Goal: Find contact information: Obtain details needed to contact an individual or organization

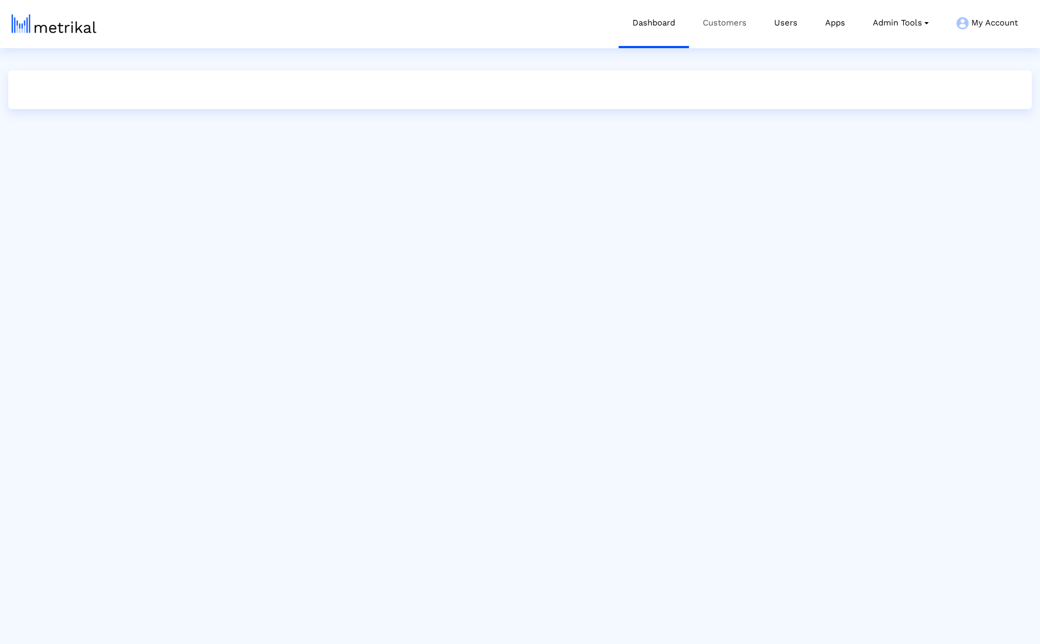
click at [723, 23] on link "Customers" at bounding box center [724, 23] width 71 height 46
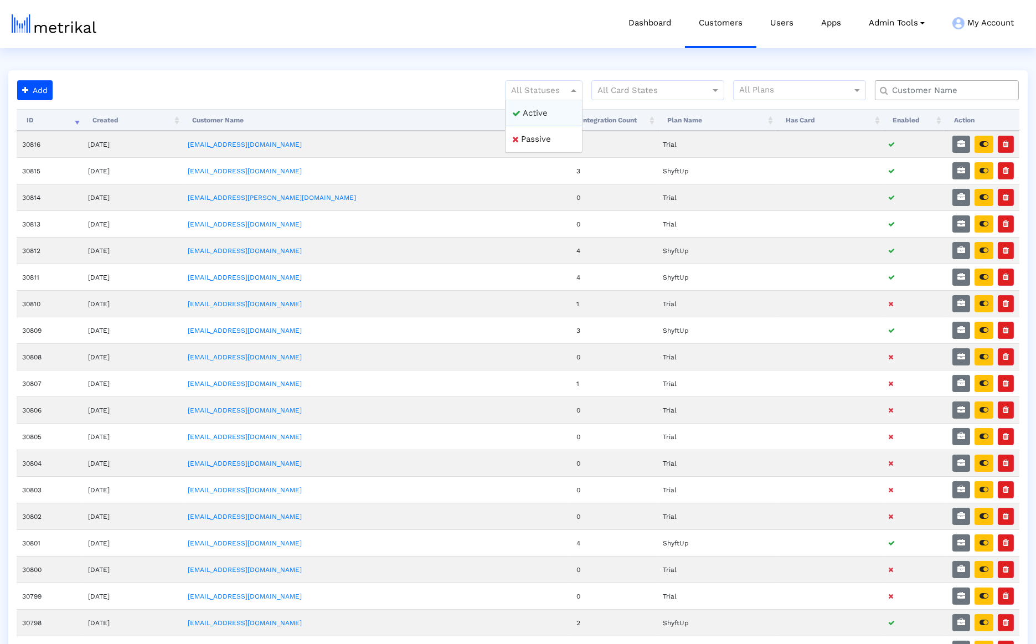
click at [562, 88] on div at bounding box center [544, 90] width 76 height 13
click at [557, 107] on div "Active" at bounding box center [544, 113] width 76 height 27
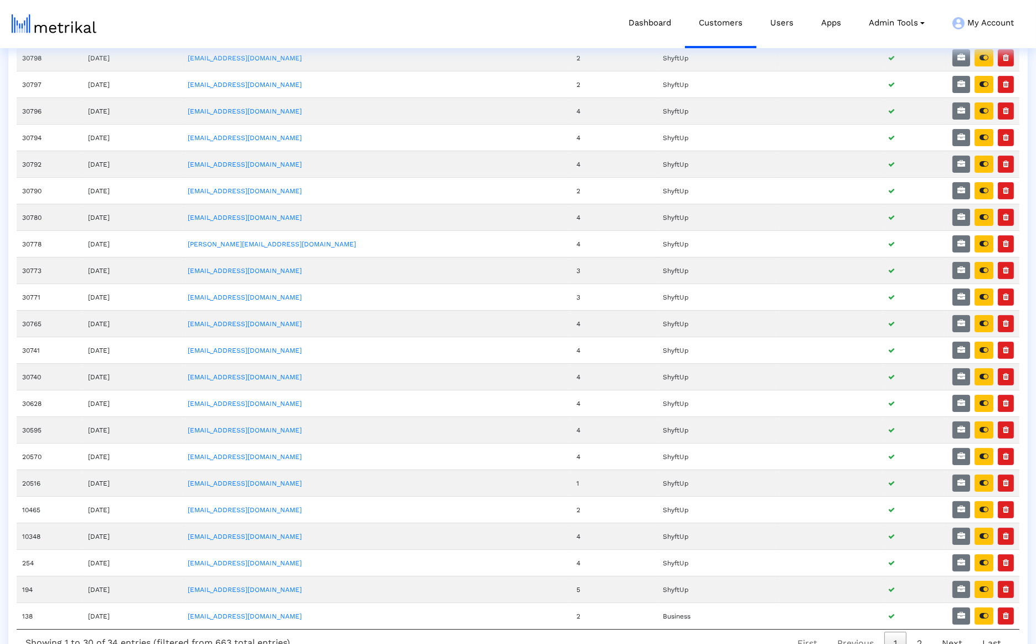
scroll to position [306, 0]
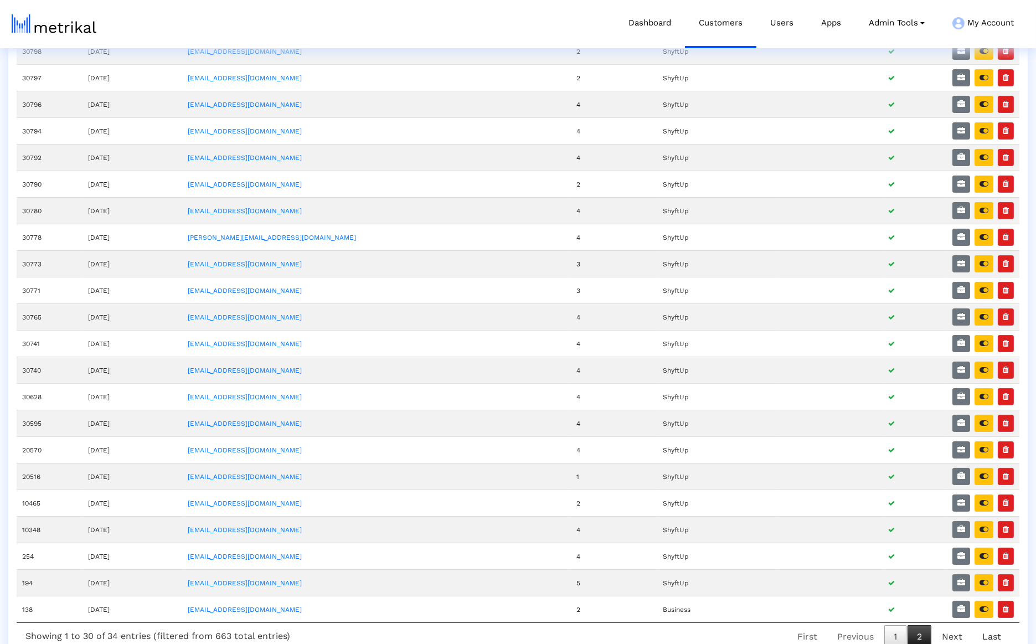
click at [923, 625] on link "2" at bounding box center [920, 636] width 24 height 23
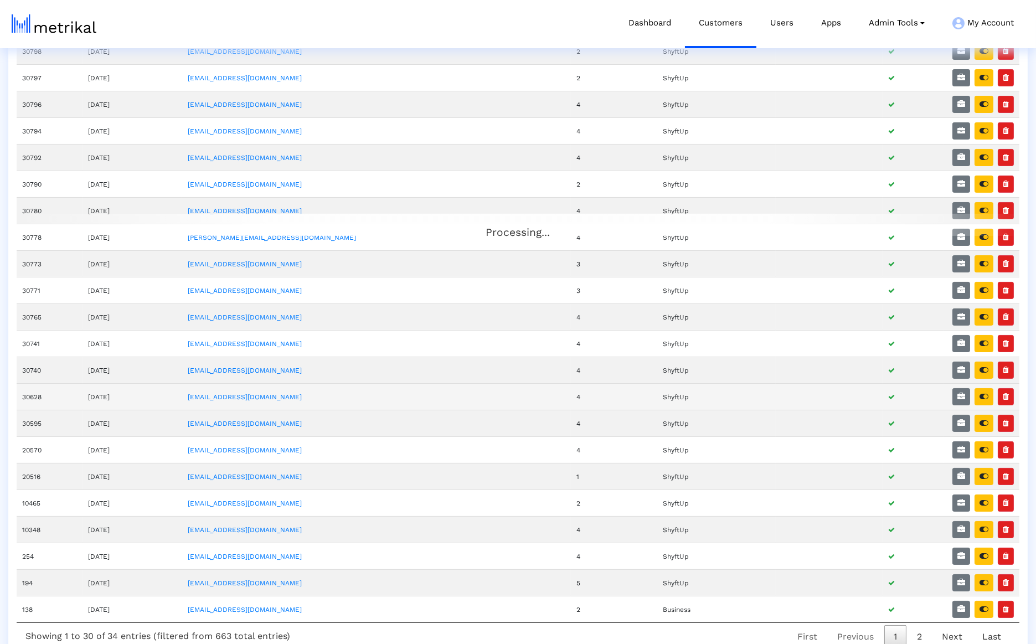
scroll to position [0, 0]
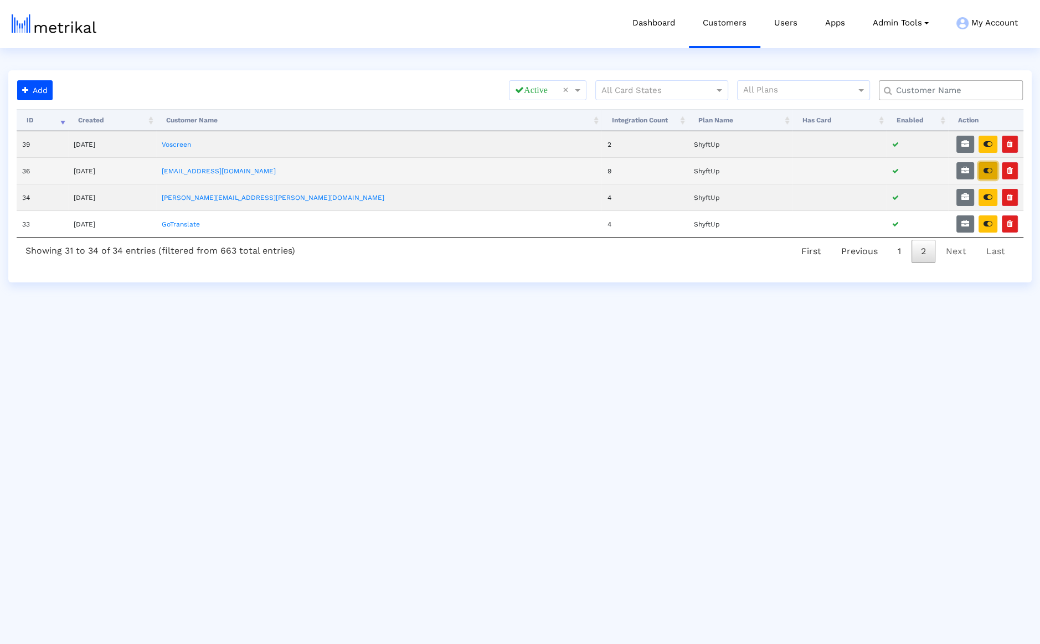
click at [992, 168] on icon "button" at bounding box center [988, 171] width 9 height 8
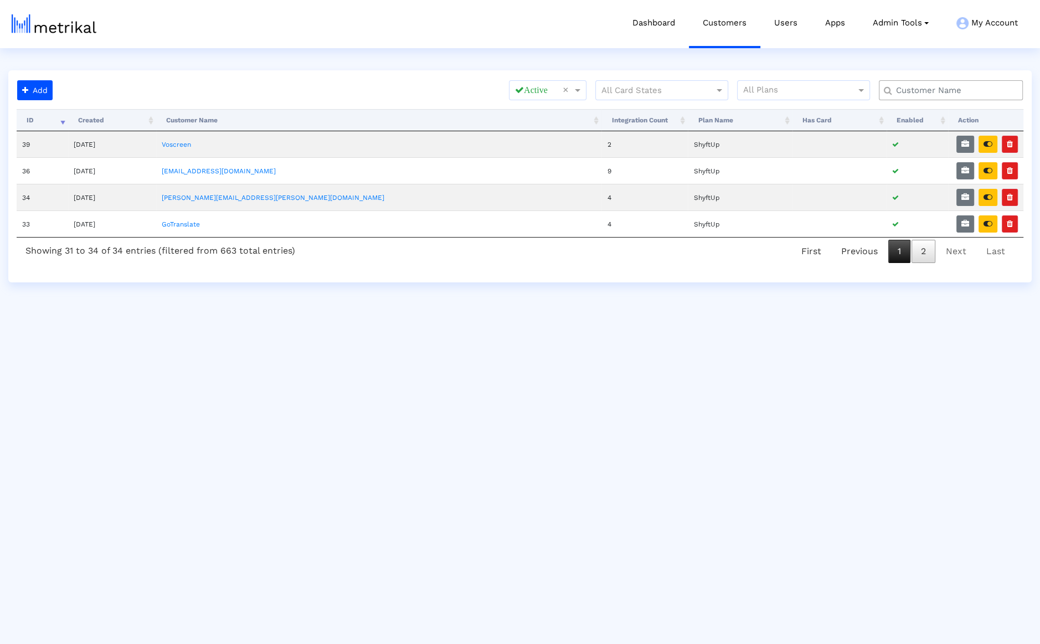
click at [902, 255] on link "1" at bounding box center [900, 251] width 22 height 23
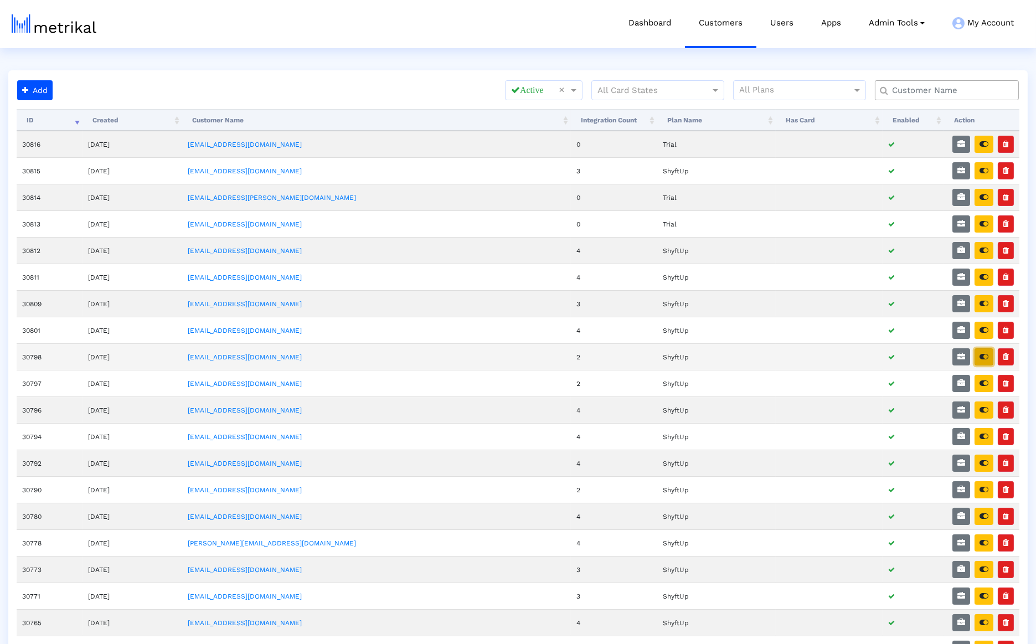
click at [988, 353] on icon "button" at bounding box center [984, 357] width 9 height 8
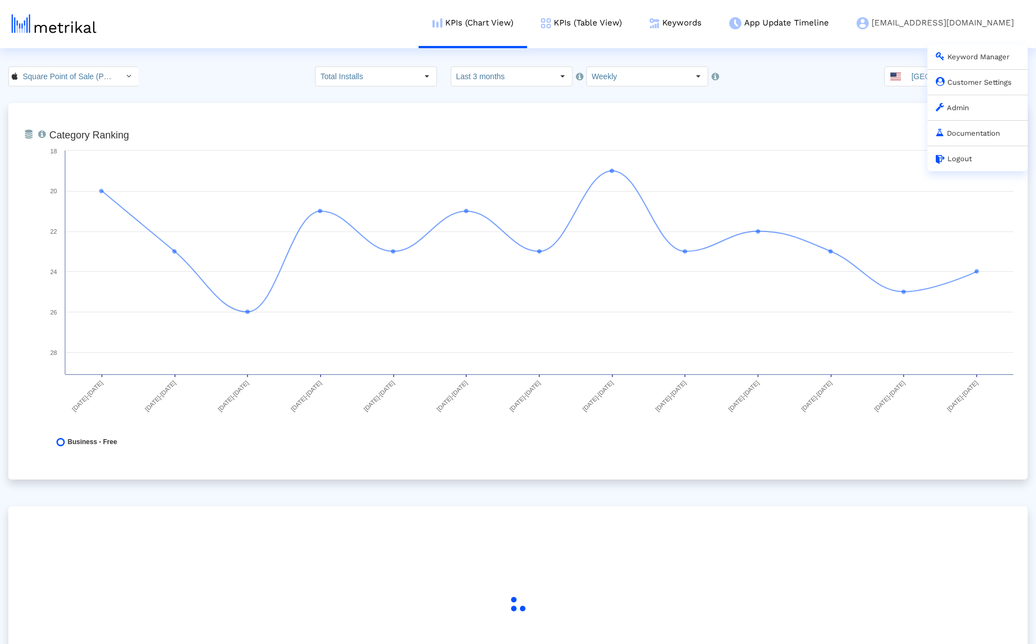
click at [962, 86] on link "Customer Settings" at bounding box center [974, 82] width 76 height 8
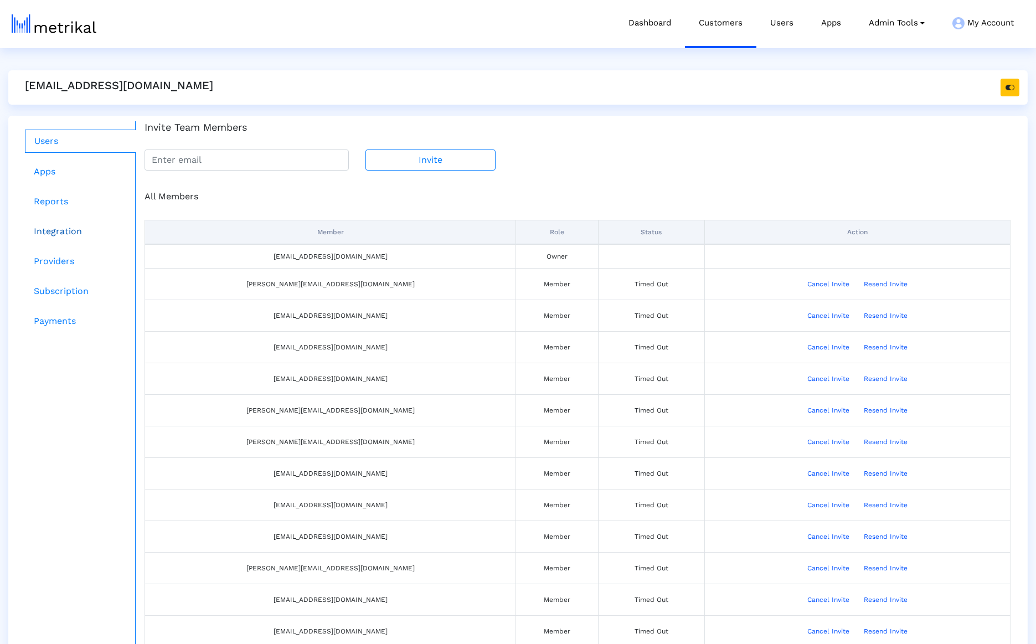
click at [101, 223] on link "Integration" at bounding box center [80, 231] width 111 height 22
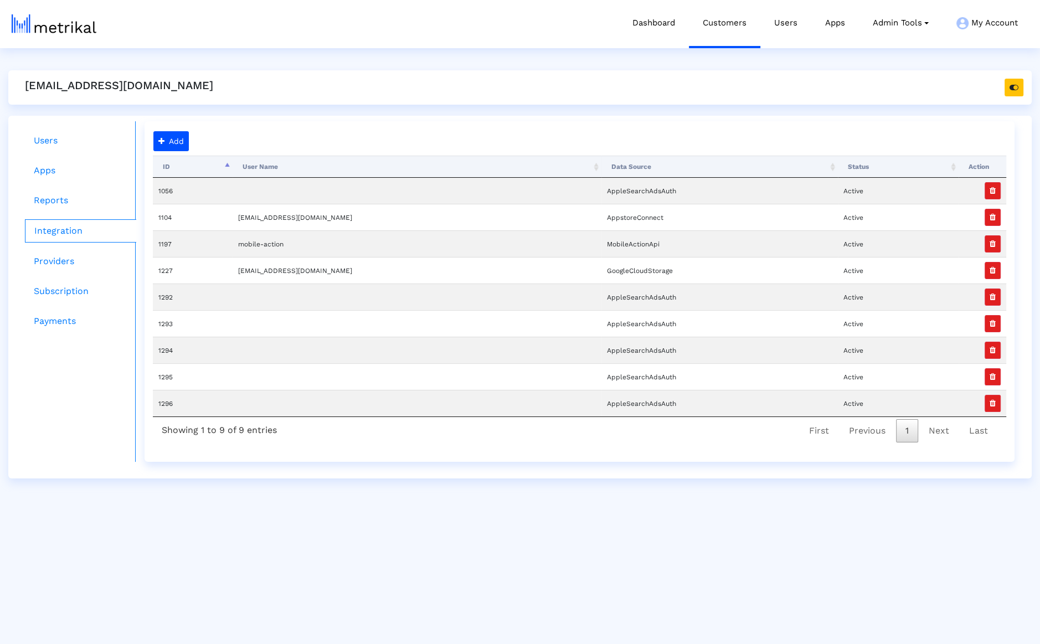
click at [1024, 88] on div "willem@squareup.com" at bounding box center [520, 87] width 1024 height 34
click at [1022, 90] on button "button" at bounding box center [1014, 88] width 19 height 18
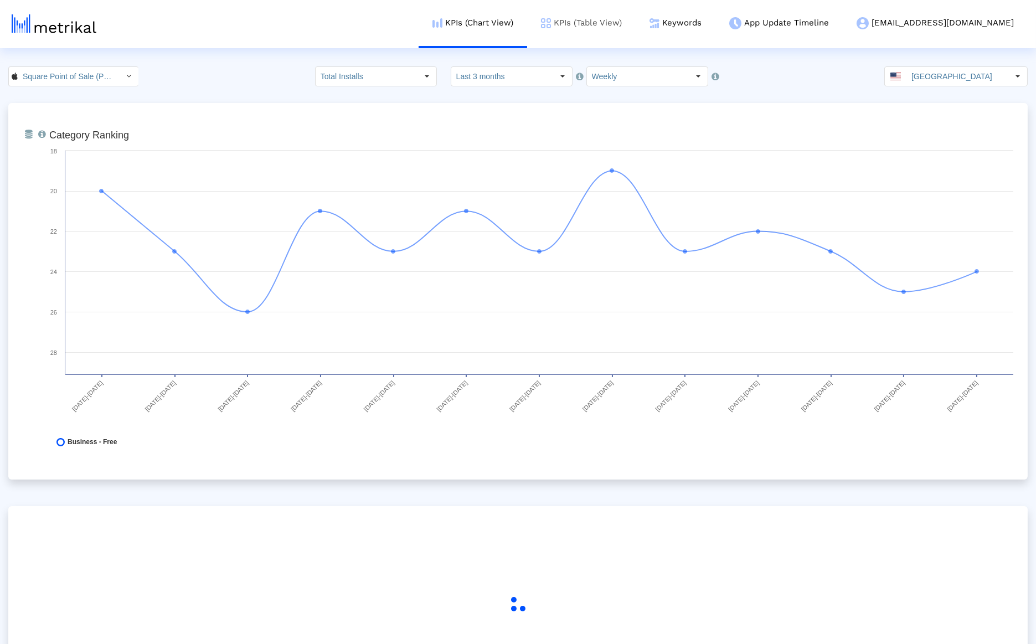
click at [636, 30] on link "KPIs (Table View)" at bounding box center [581, 23] width 109 height 46
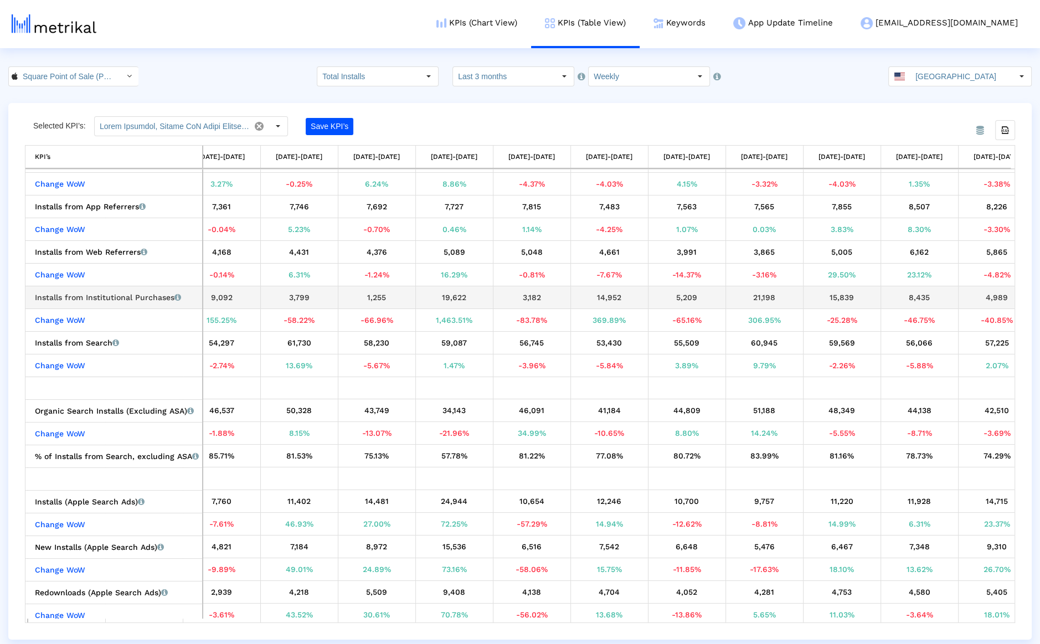
scroll to position [0, 199]
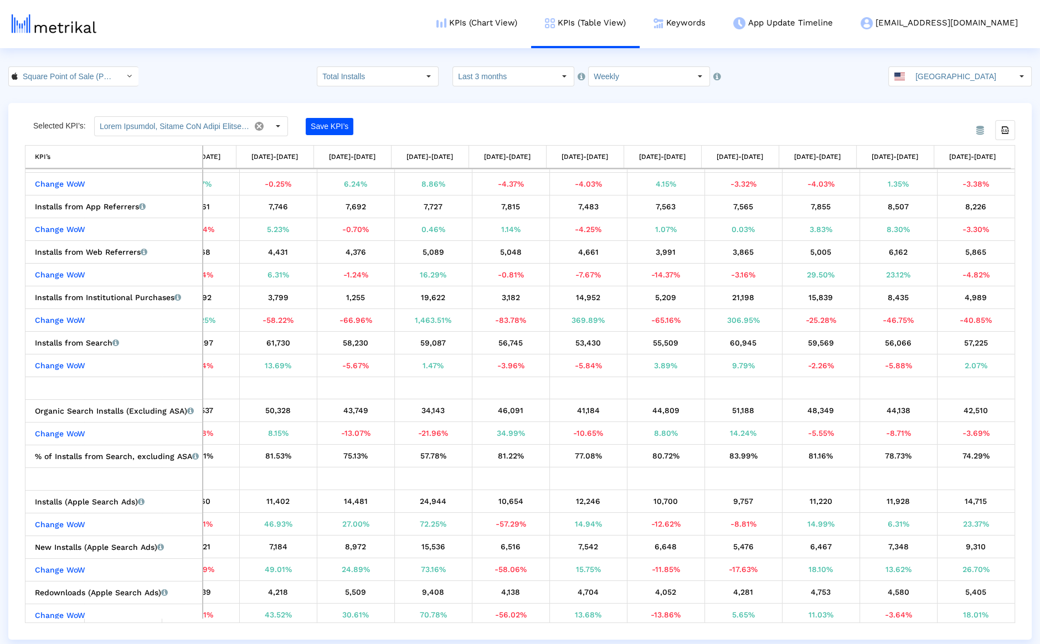
click at [486, 80] on input "Last 3 months" at bounding box center [504, 76] width 102 height 19
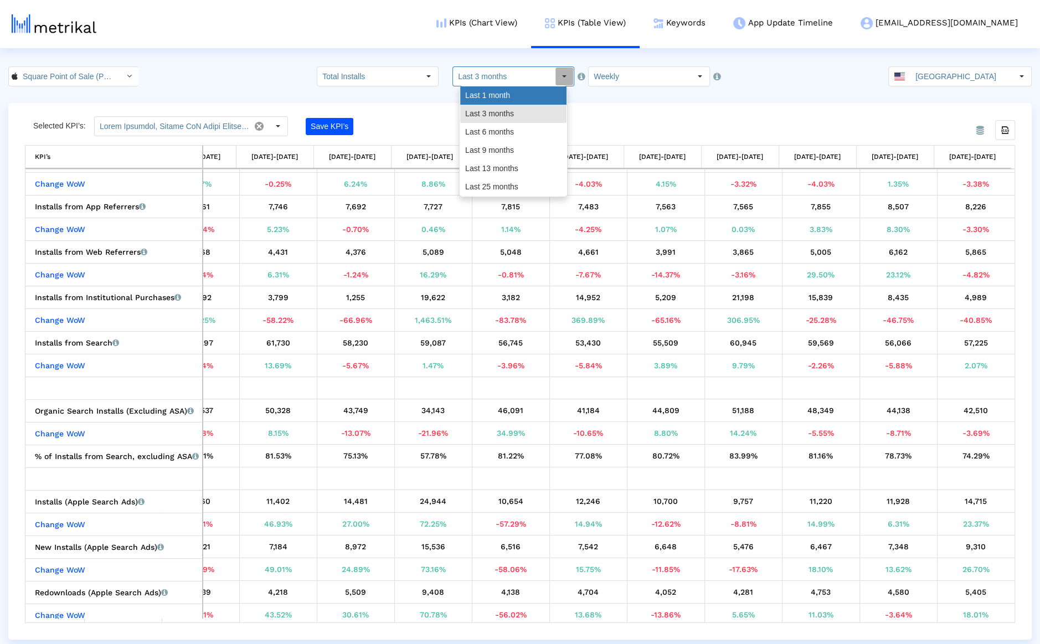
click at [486, 91] on div "Last 1 month" at bounding box center [513, 95] width 106 height 18
type input "Last 1 month"
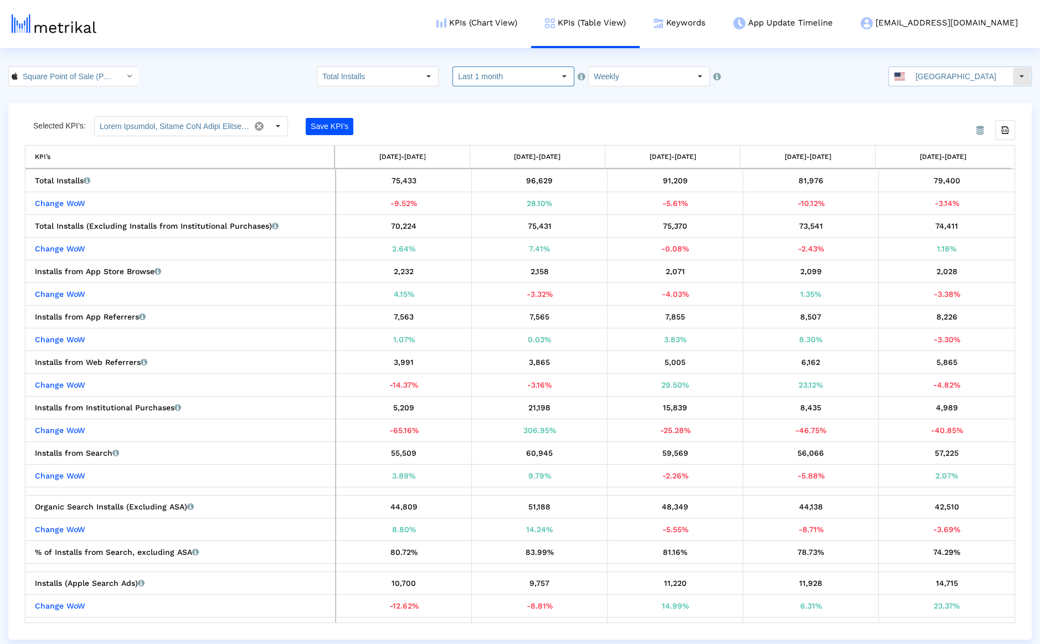
click at [977, 80] on input "[GEOGRAPHIC_DATA]" at bounding box center [962, 76] width 102 height 19
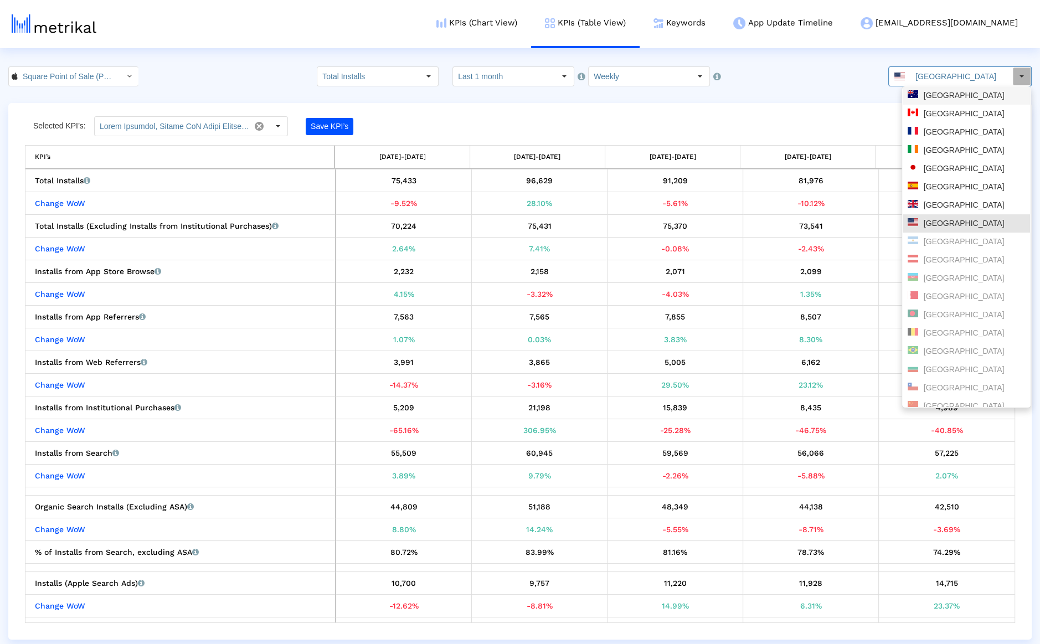
click at [963, 95] on div "[GEOGRAPHIC_DATA]" at bounding box center [966, 95] width 117 height 11
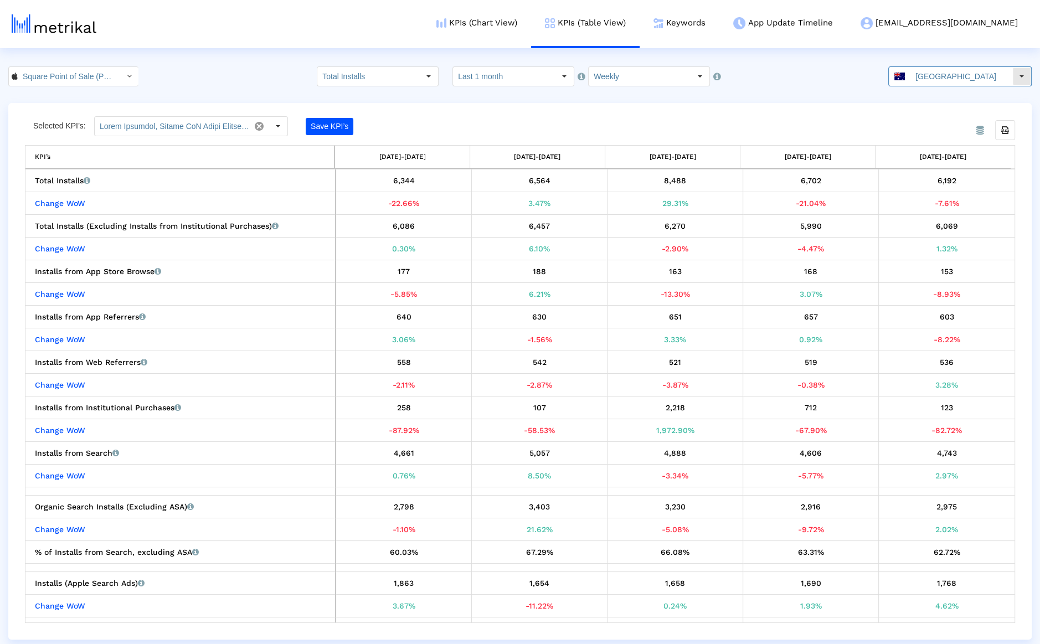
click at [960, 78] on input "[GEOGRAPHIC_DATA]" at bounding box center [962, 76] width 102 height 19
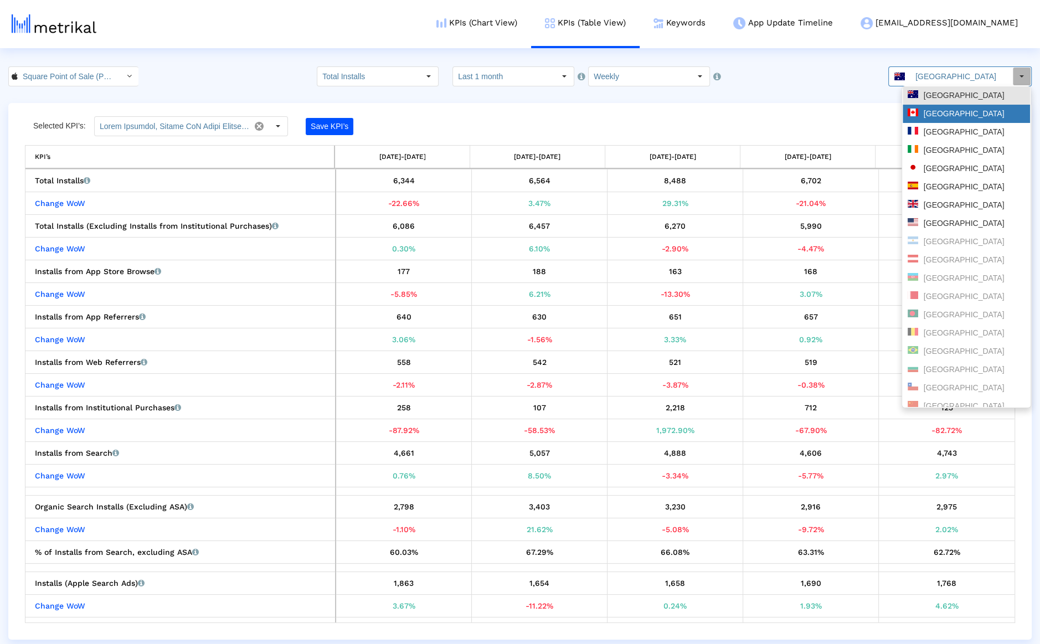
click at [953, 109] on div "[GEOGRAPHIC_DATA]" at bounding box center [966, 114] width 117 height 11
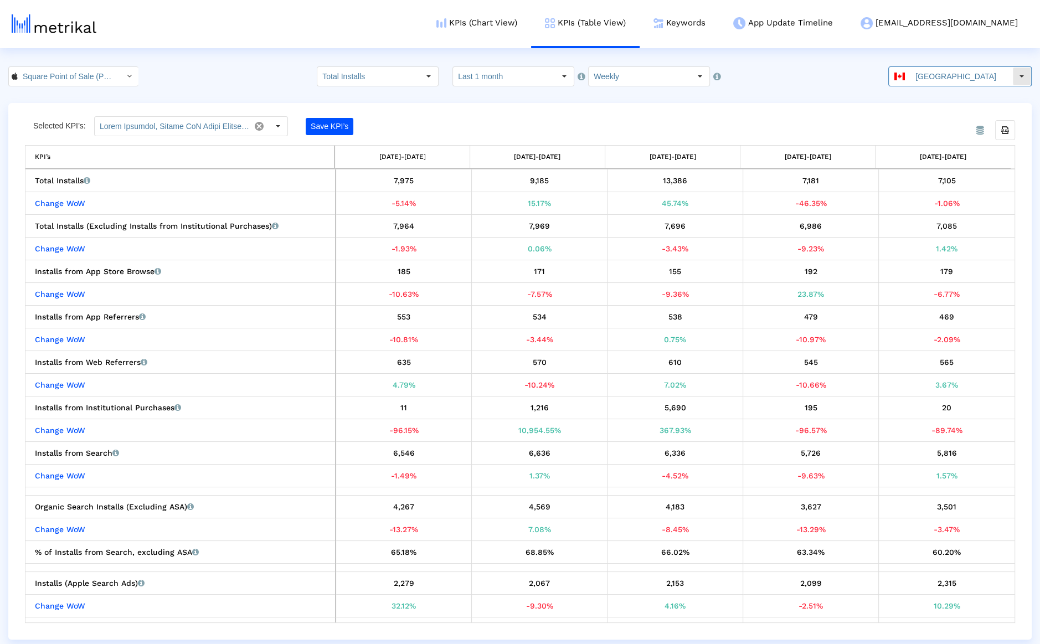
click at [929, 74] on input "[GEOGRAPHIC_DATA]" at bounding box center [962, 76] width 102 height 19
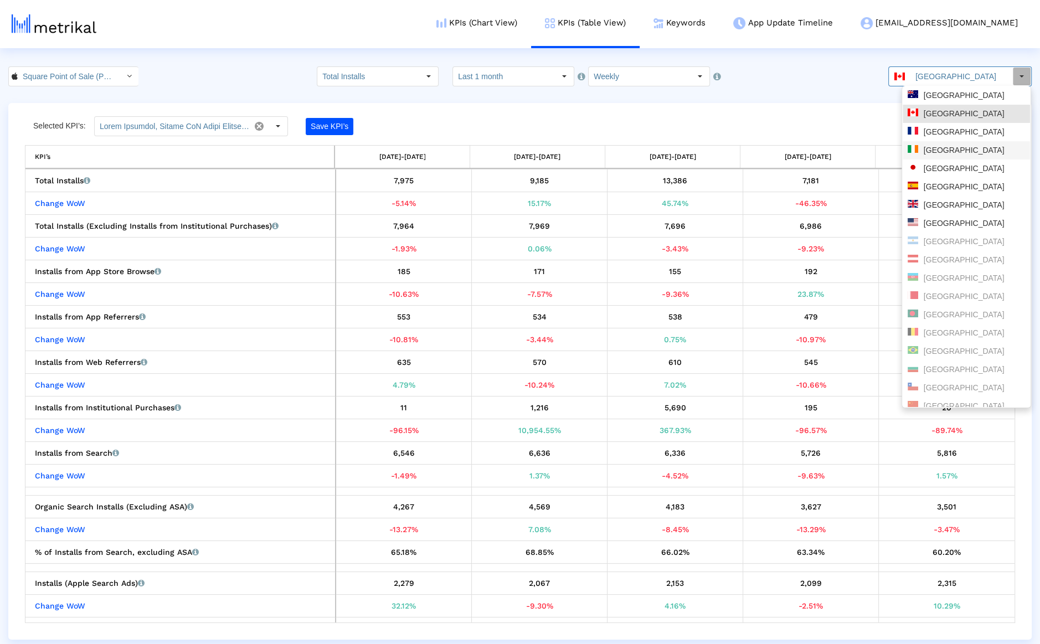
click at [931, 140] on div "[GEOGRAPHIC_DATA]" at bounding box center [966, 132] width 127 height 18
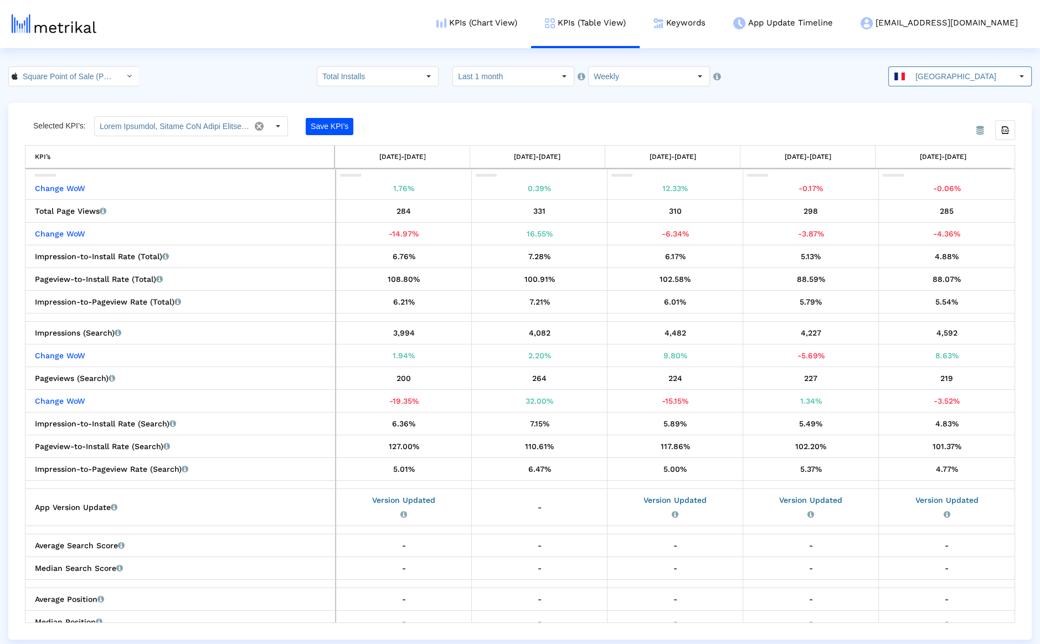
scroll to position [973, 0]
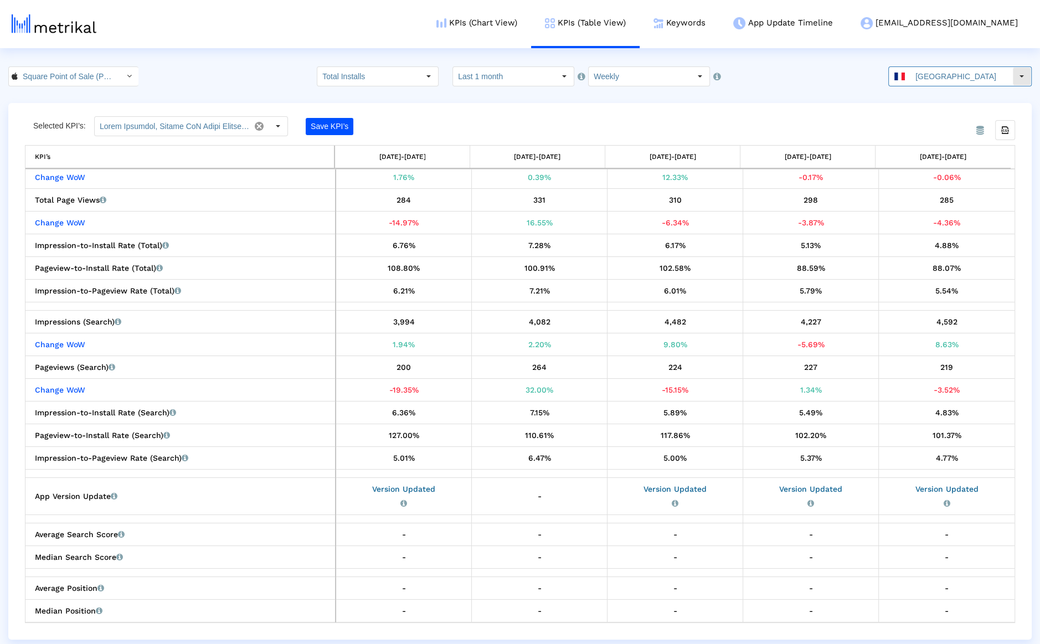
click at [960, 81] on input "[GEOGRAPHIC_DATA]" at bounding box center [962, 76] width 102 height 19
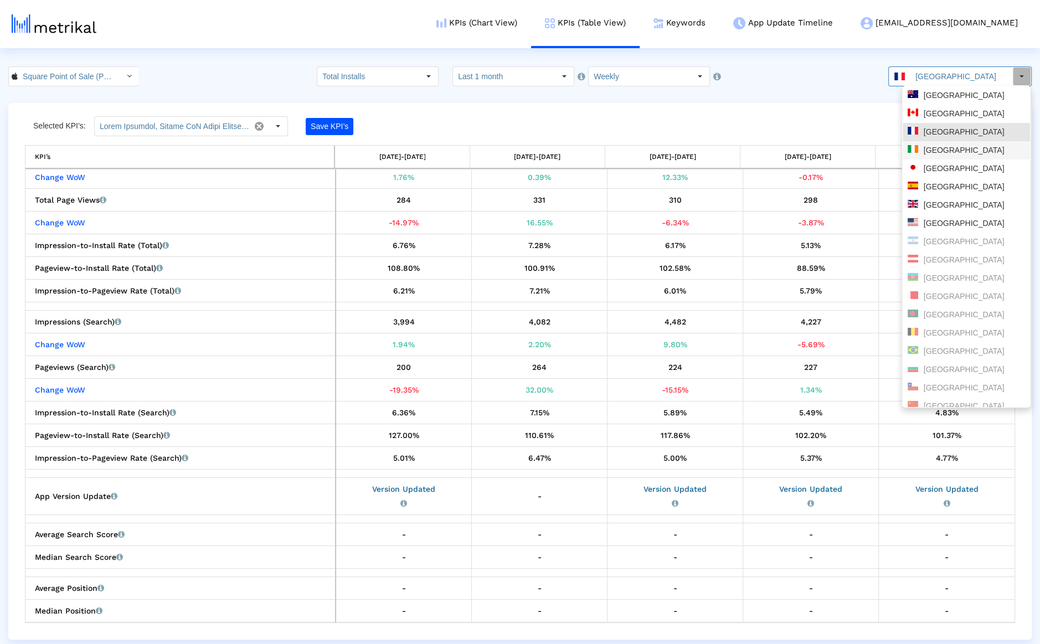
click at [944, 154] on div "[GEOGRAPHIC_DATA]" at bounding box center [966, 150] width 117 height 11
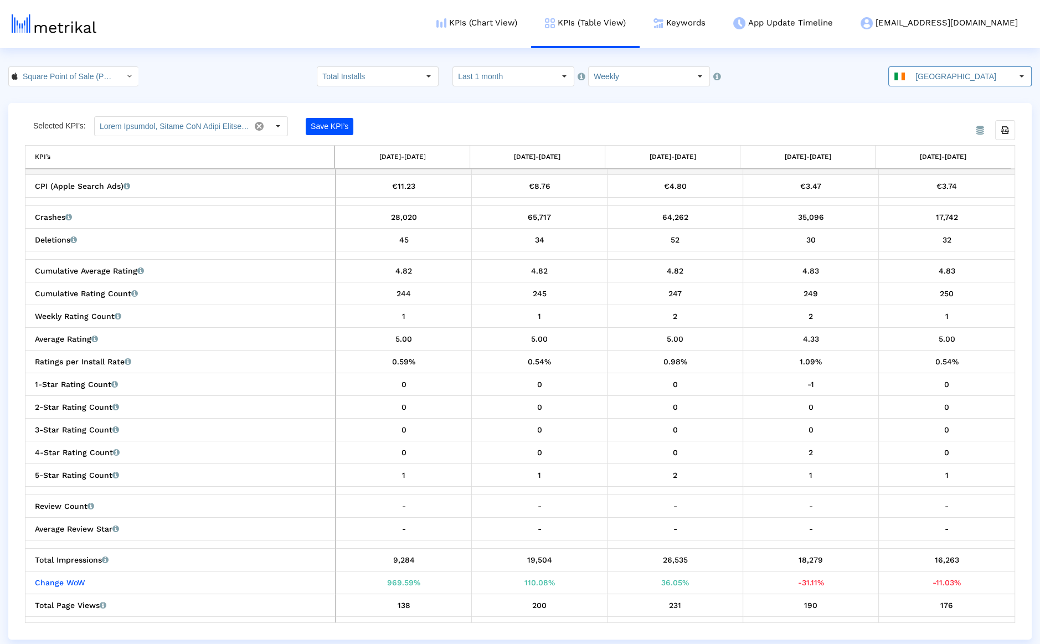
scroll to position [573, 0]
click at [935, 72] on input "[GEOGRAPHIC_DATA]" at bounding box center [962, 76] width 102 height 19
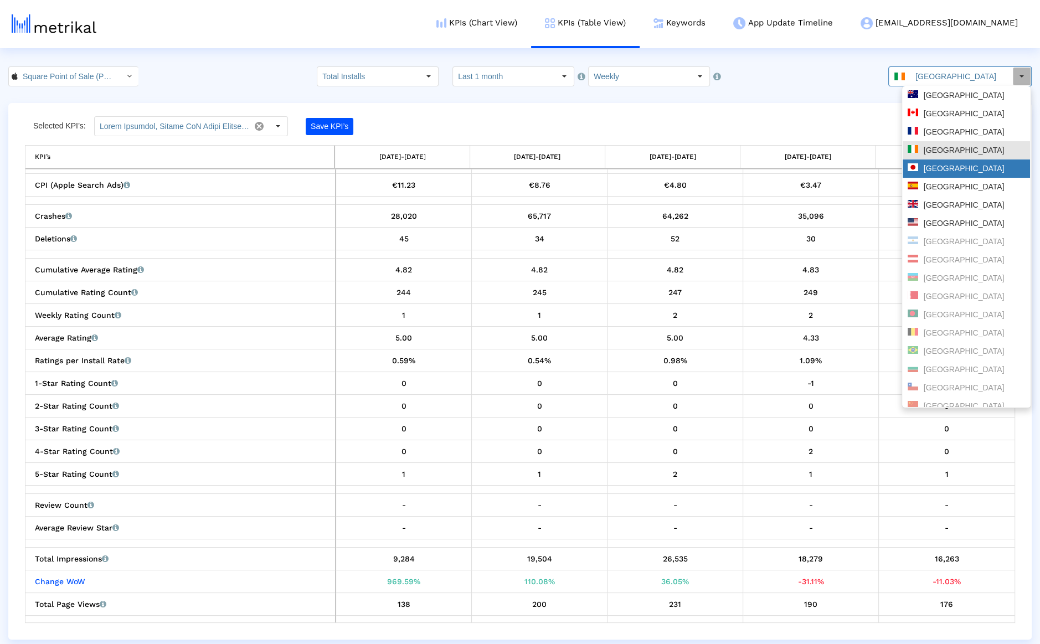
click at [925, 177] on div "[GEOGRAPHIC_DATA]" at bounding box center [966, 169] width 127 height 18
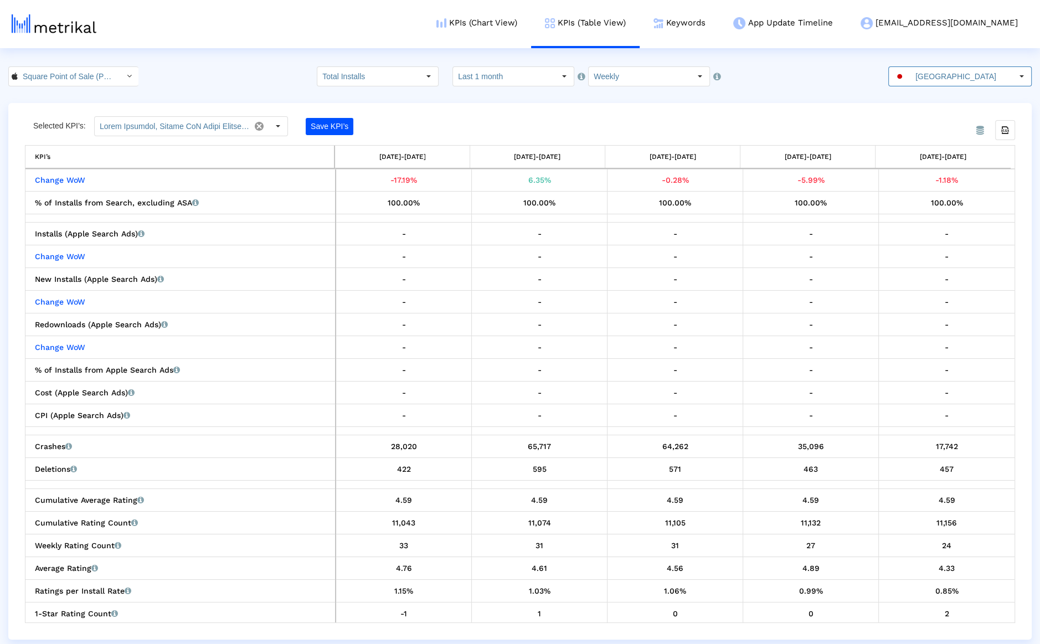
scroll to position [357, 0]
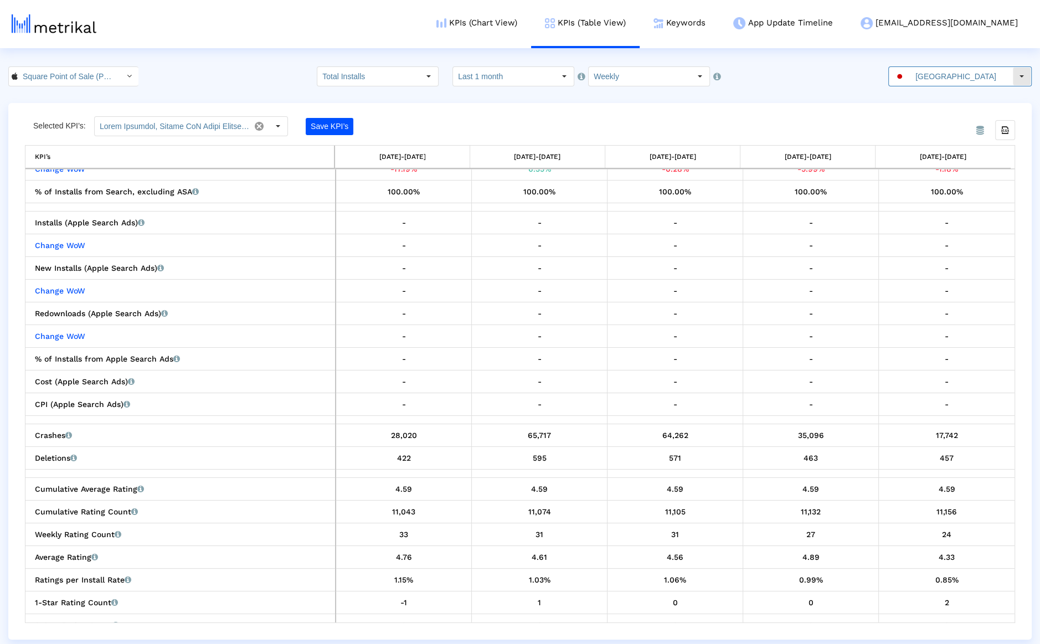
click at [931, 83] on input "[GEOGRAPHIC_DATA]" at bounding box center [962, 76] width 102 height 19
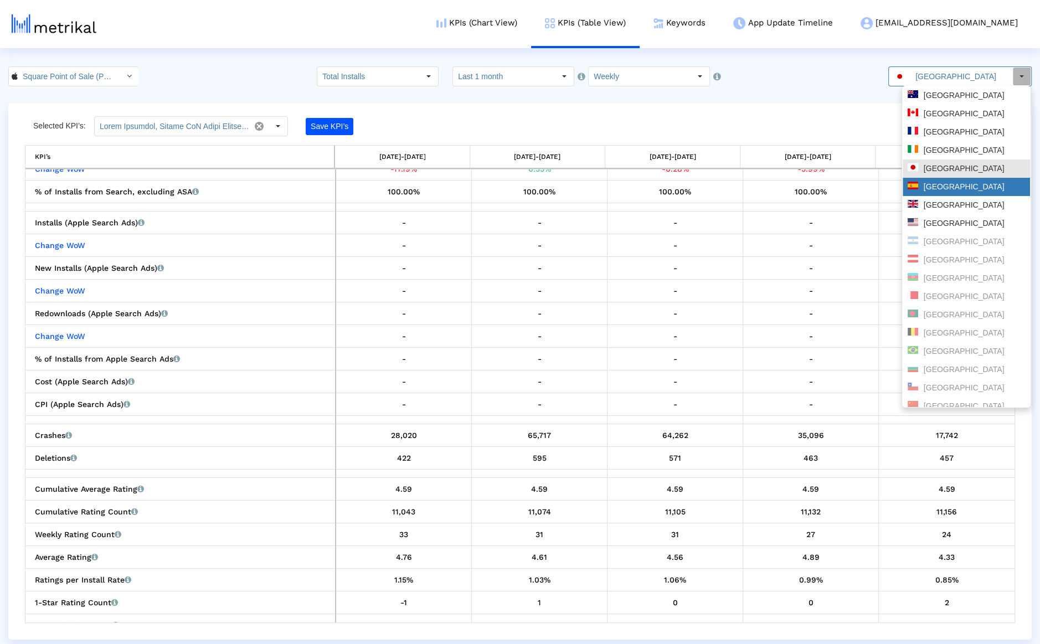
click at [924, 186] on div "[GEOGRAPHIC_DATA]" at bounding box center [966, 187] width 117 height 11
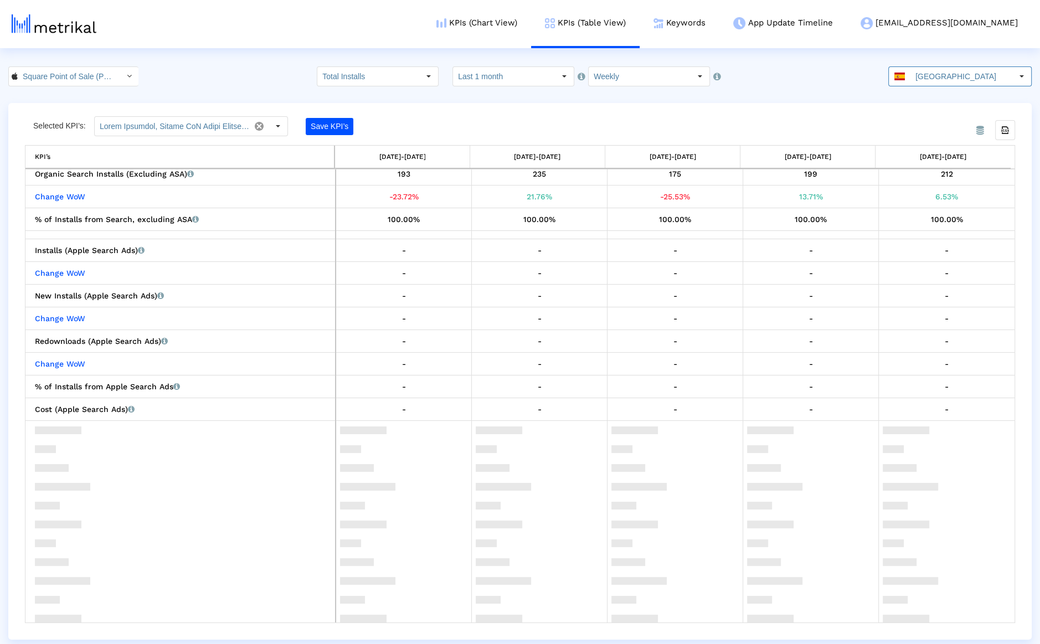
scroll to position [402, 0]
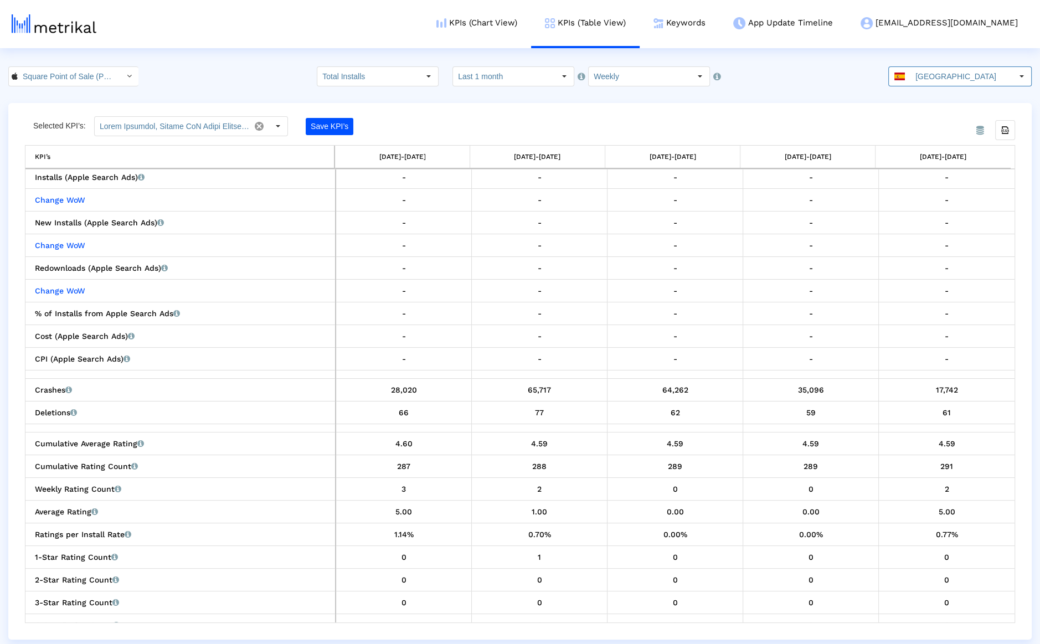
click at [960, 58] on html "KPIs (Chart View) KPIs (Table View) Keywords App Update Timeline willem@squareu…" at bounding box center [520, 320] width 1040 height 640
click at [960, 62] on html "KPIs (Chart View) KPIs (Table View) Keywords App Update Timeline willem@squareu…" at bounding box center [520, 320] width 1040 height 640
click at [959, 69] on input "[GEOGRAPHIC_DATA]" at bounding box center [962, 76] width 102 height 19
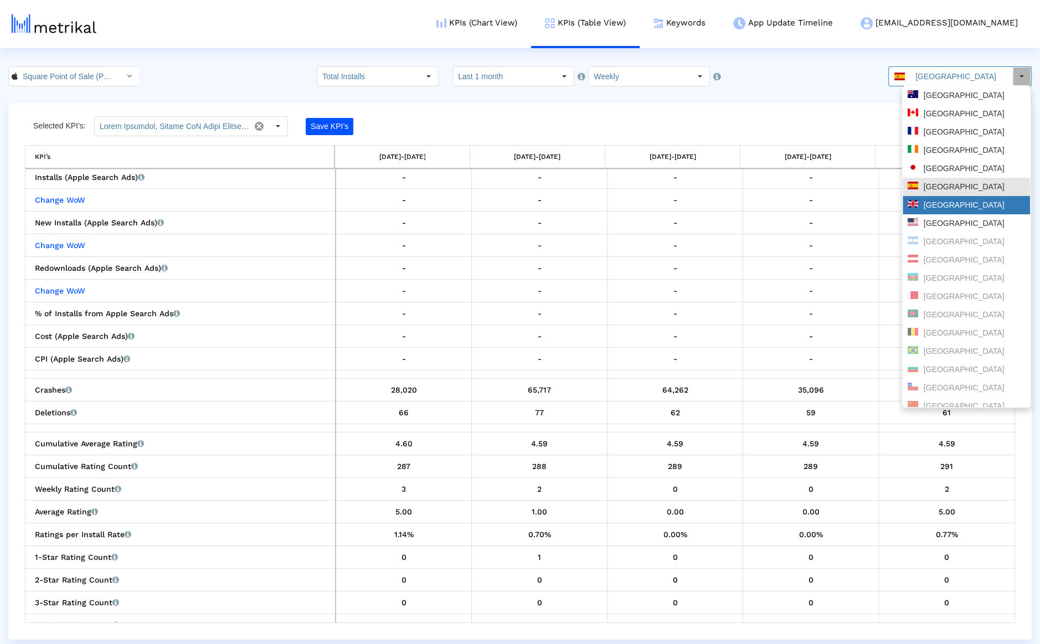
click at [931, 199] on div "[GEOGRAPHIC_DATA]" at bounding box center [966, 205] width 127 height 18
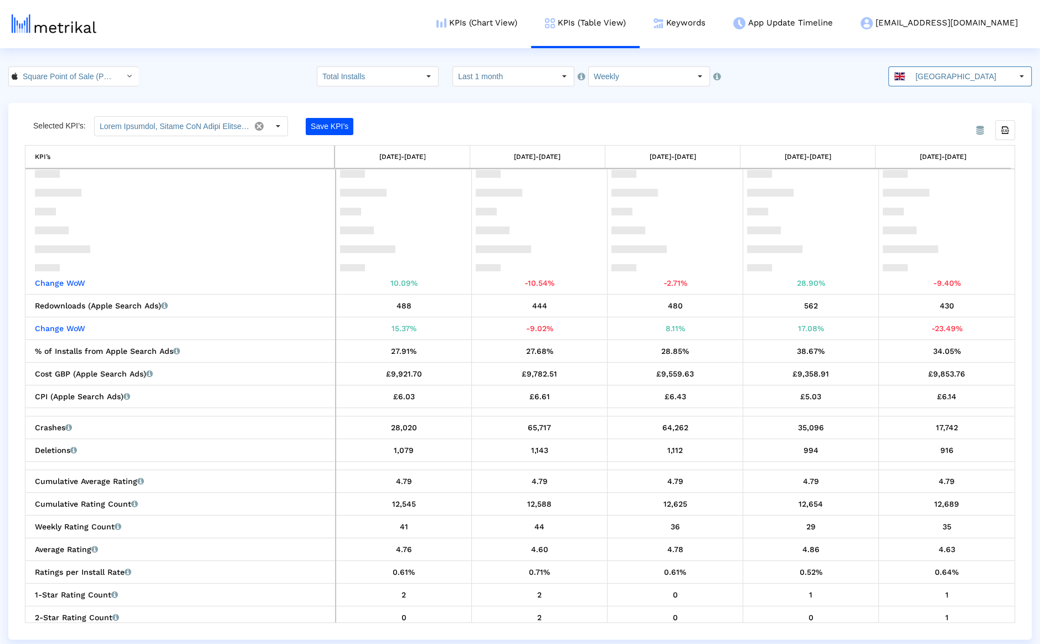
scroll to position [589, 0]
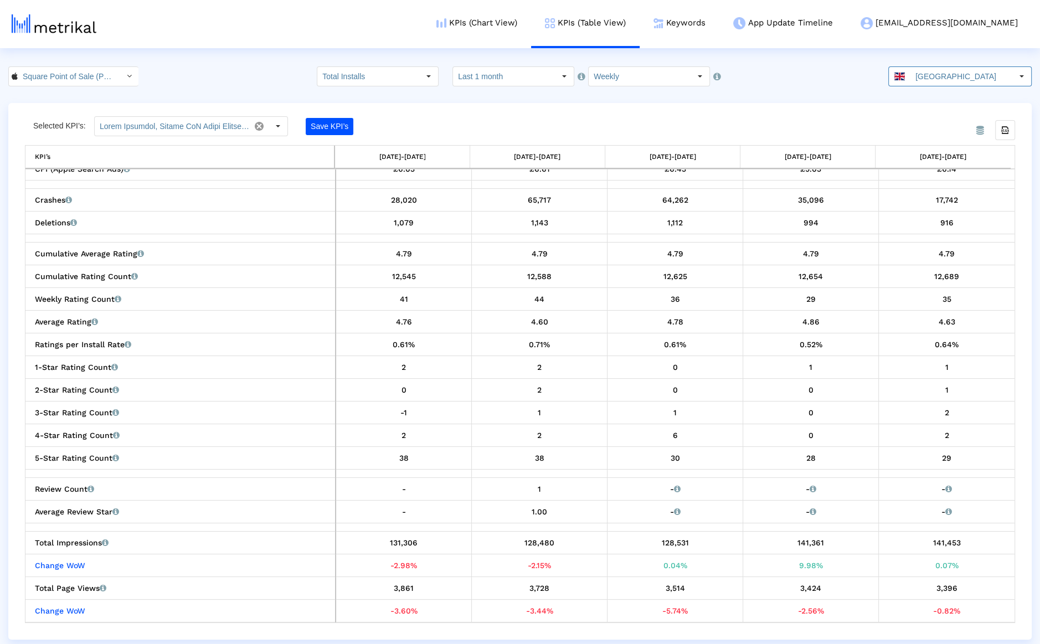
click at [948, 78] on input "[GEOGRAPHIC_DATA]" at bounding box center [962, 76] width 102 height 19
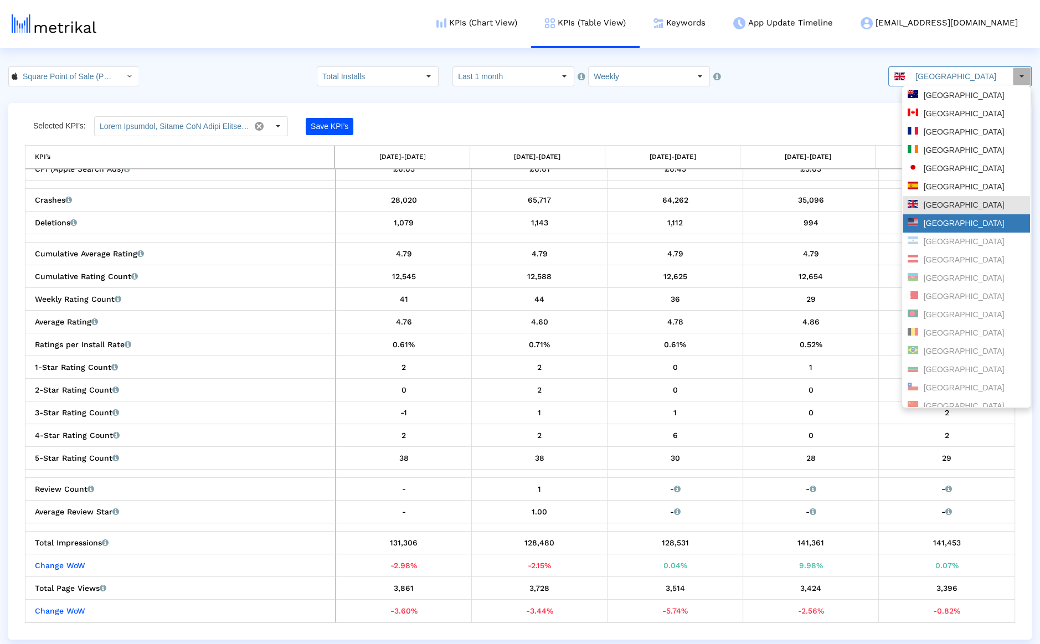
click at [941, 228] on div "[GEOGRAPHIC_DATA]" at bounding box center [966, 223] width 117 height 11
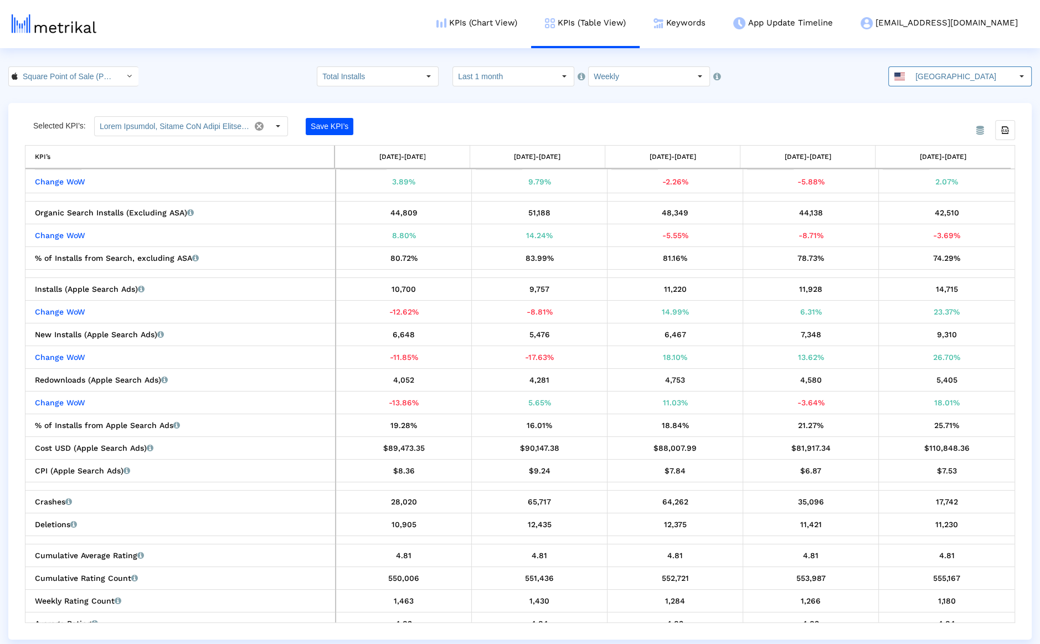
scroll to position [311, 0]
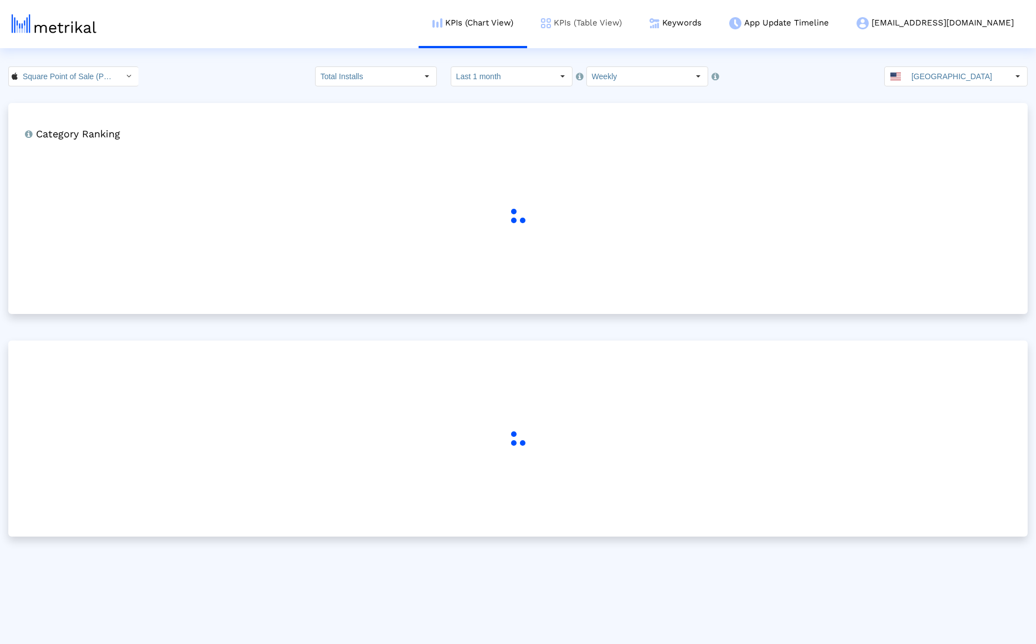
click at [615, 14] on link "KPIs (Table View)" at bounding box center [581, 23] width 109 height 46
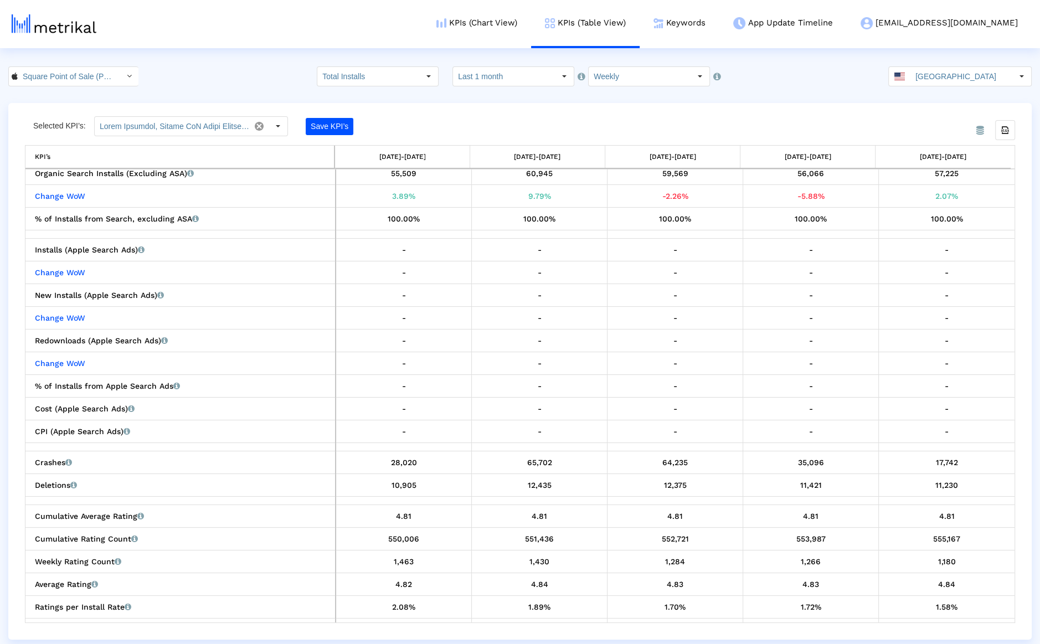
scroll to position [306, 0]
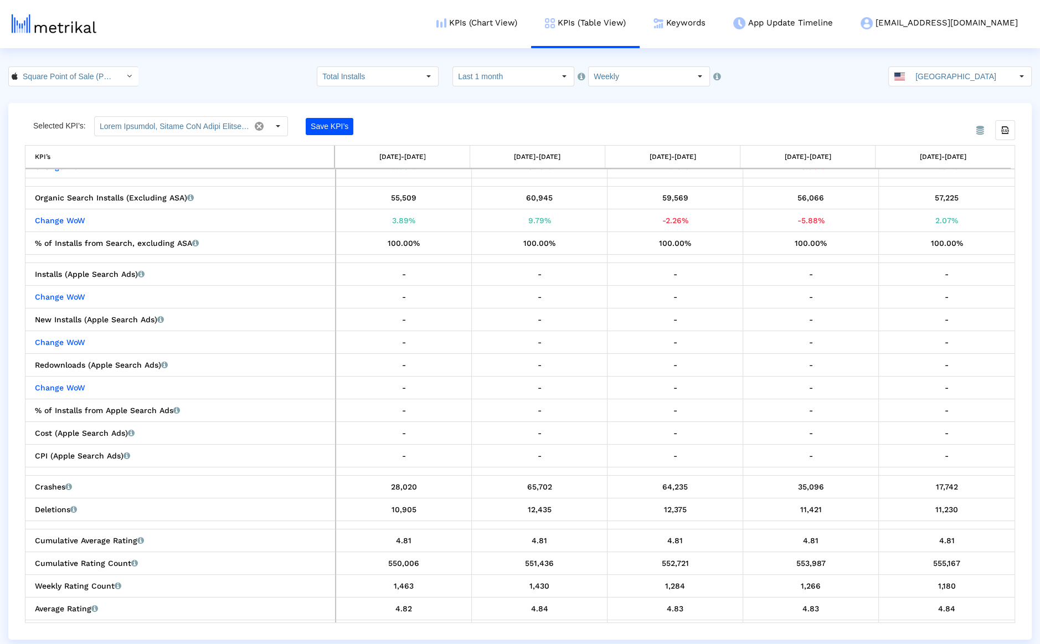
click at [939, 90] on crea-index "Square Point of Sale (POS) < 335393788 > Total Installs Select how far back fro…" at bounding box center [520, 352] width 1040 height 573
click at [941, 81] on input "[GEOGRAPHIC_DATA]" at bounding box center [962, 76] width 102 height 19
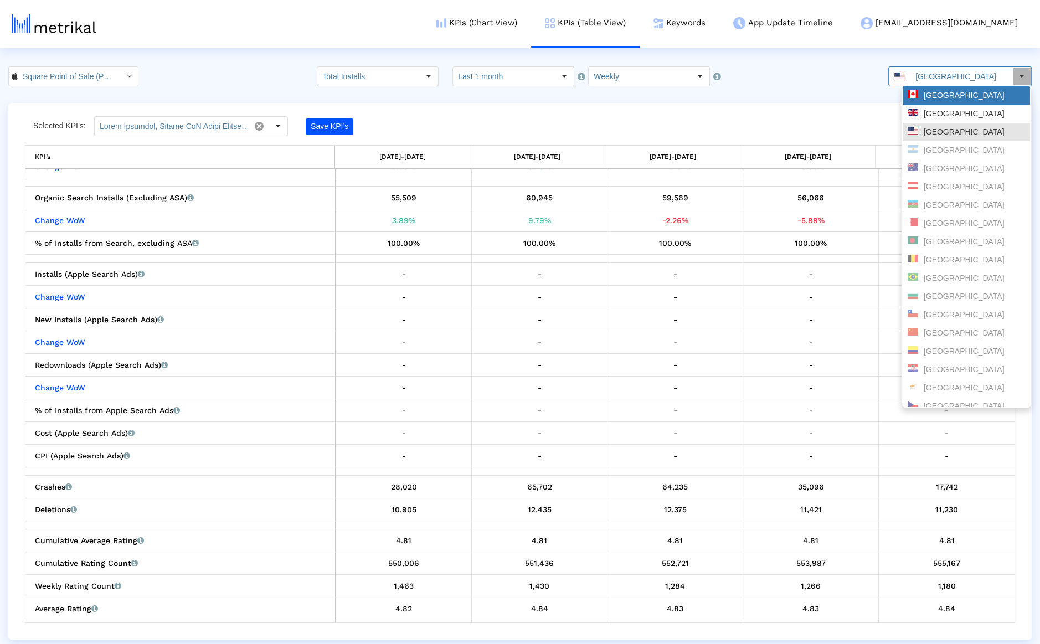
click at [939, 102] on div "[GEOGRAPHIC_DATA]" at bounding box center [966, 95] width 127 height 18
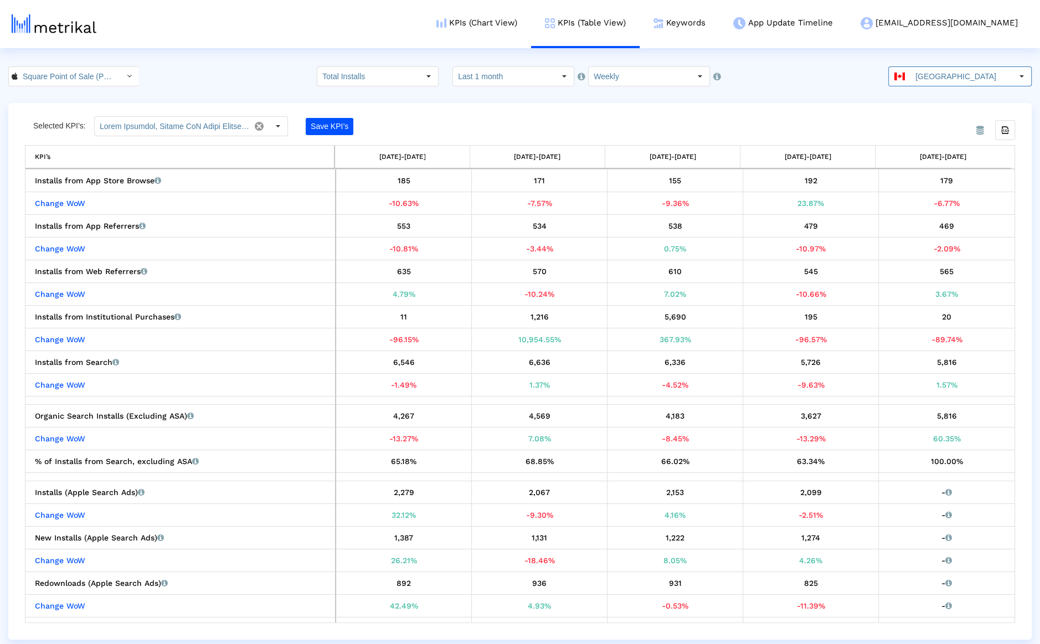
scroll to position [97, 0]
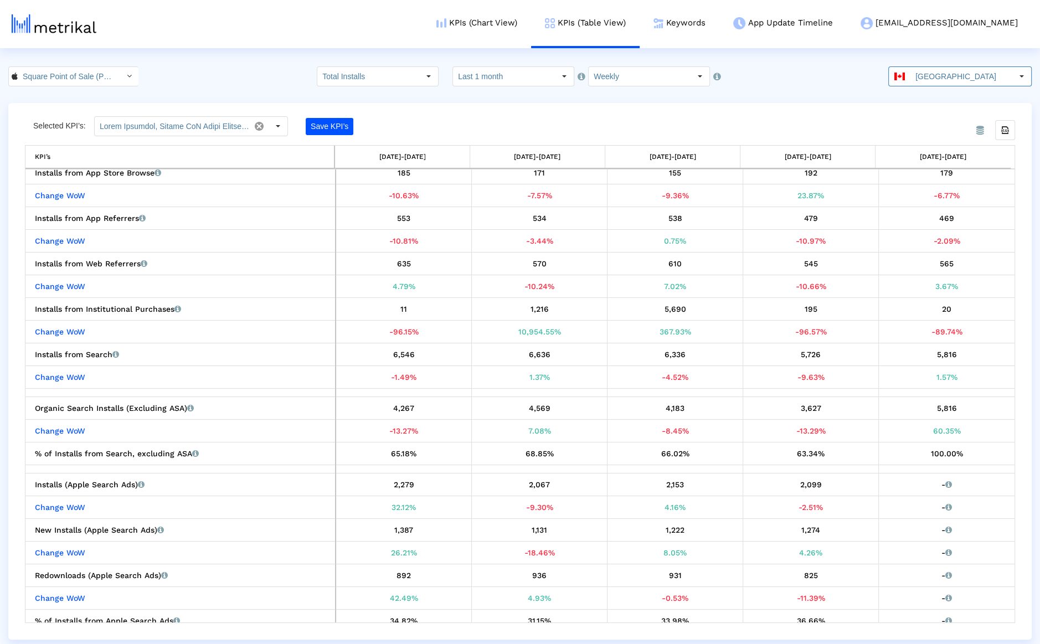
click at [933, 91] on crea-index "Square Point of Sale (POS) < 335393788 > Total Installs Select how far back fro…" at bounding box center [520, 352] width 1040 height 573
click at [942, 74] on input "[GEOGRAPHIC_DATA]" at bounding box center [962, 76] width 102 height 19
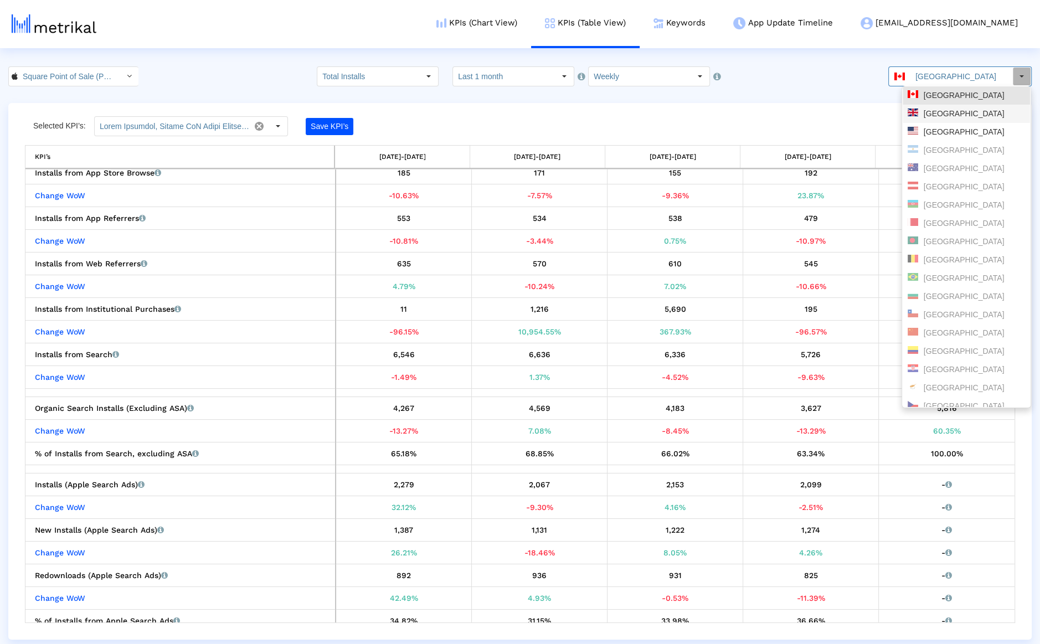
click at [940, 112] on div "[GEOGRAPHIC_DATA]" at bounding box center [966, 114] width 117 height 11
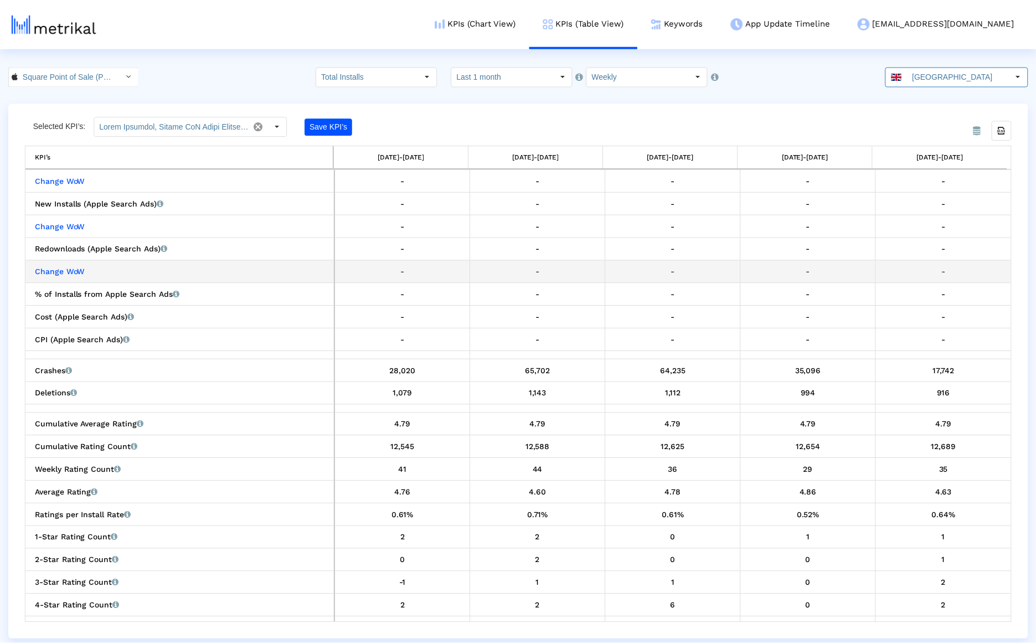
scroll to position [405, 0]
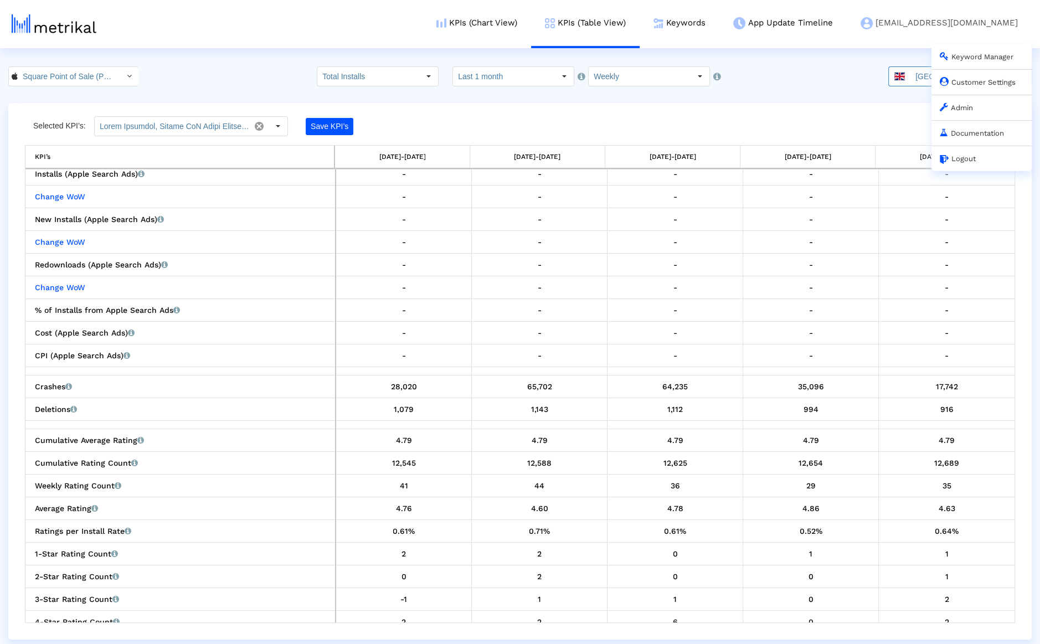
click at [977, 79] on link "Customer Settings" at bounding box center [978, 82] width 76 height 8
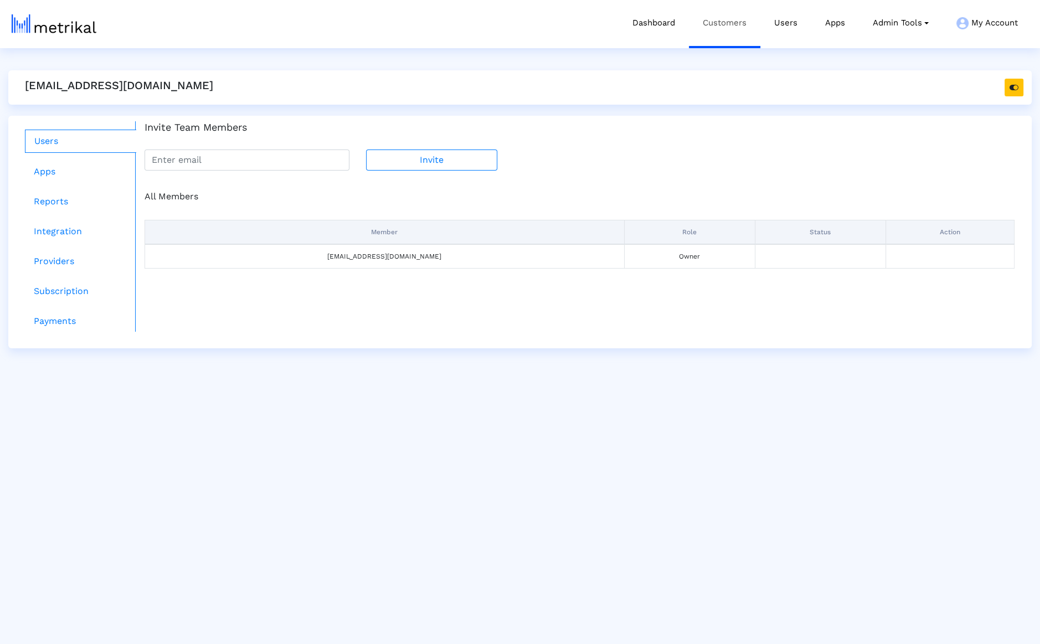
click at [725, 28] on link "Customers" at bounding box center [724, 23] width 71 height 46
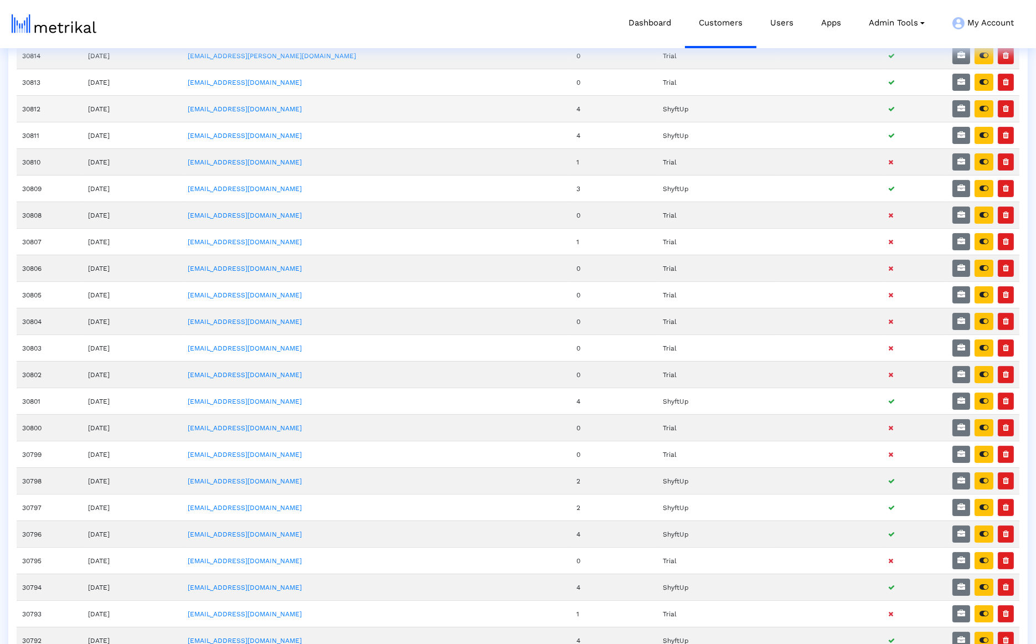
scroll to position [151, 0]
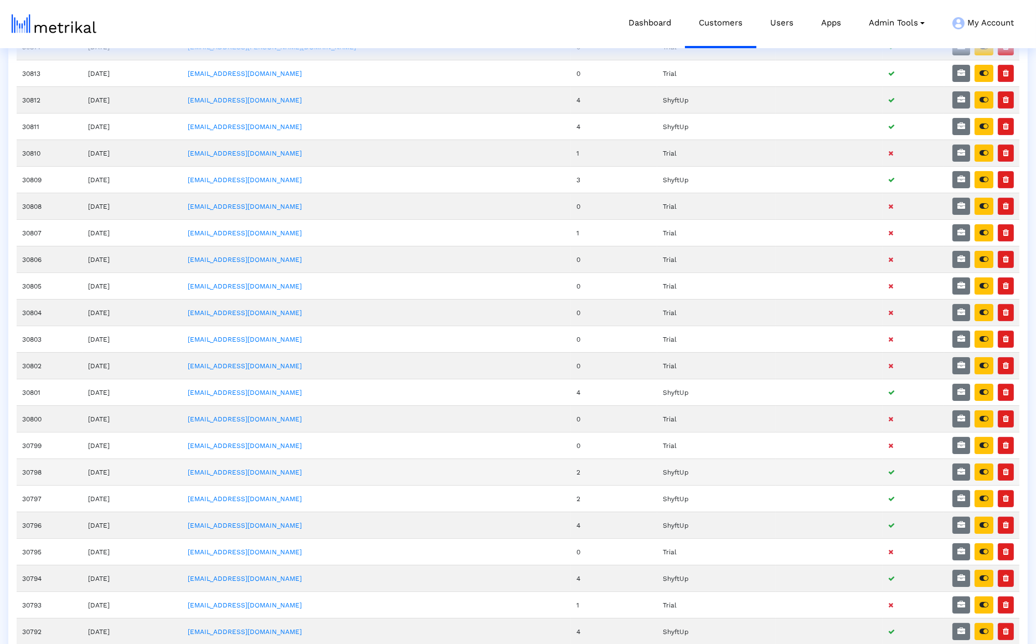
click at [310, 459] on td "[EMAIL_ADDRESS][DOMAIN_NAME]" at bounding box center [376, 472] width 389 height 27
copy link "[EMAIL_ADDRESS][DOMAIN_NAME]"
click at [311, 485] on td "[EMAIL_ADDRESS][DOMAIN_NAME]" at bounding box center [376, 498] width 389 height 27
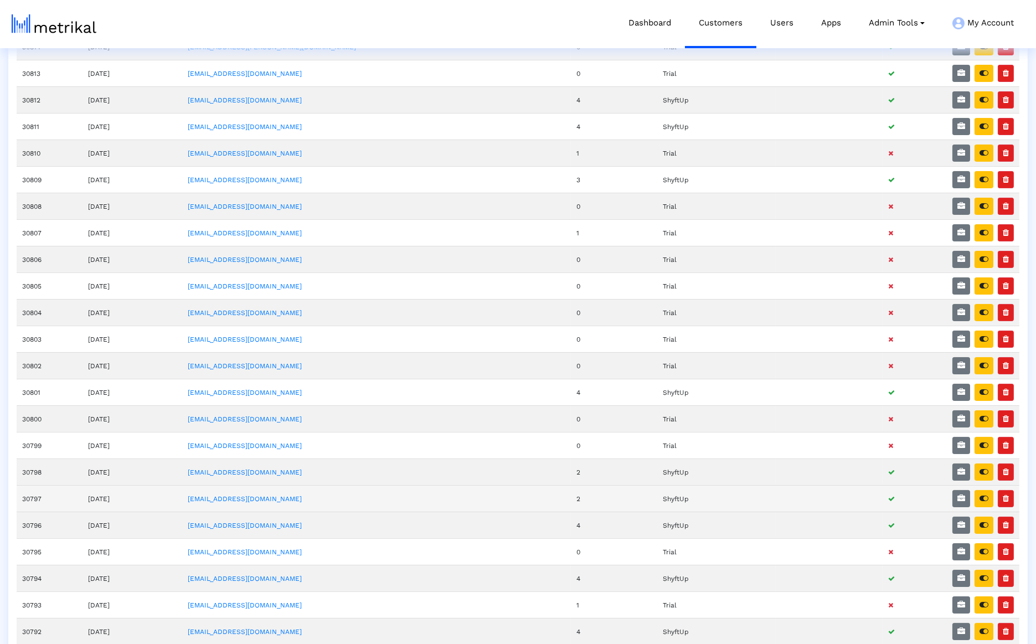
click at [311, 485] on td "[EMAIL_ADDRESS][DOMAIN_NAME]" at bounding box center [376, 498] width 389 height 27
copy link "[EMAIL_ADDRESS][DOMAIN_NAME]"
